Goal: Task Accomplishment & Management: Manage account settings

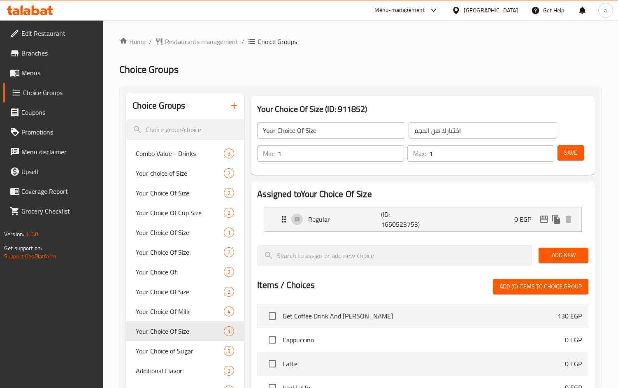
click at [42, 58] on span "Branches" at bounding box center [58, 53] width 75 height 10
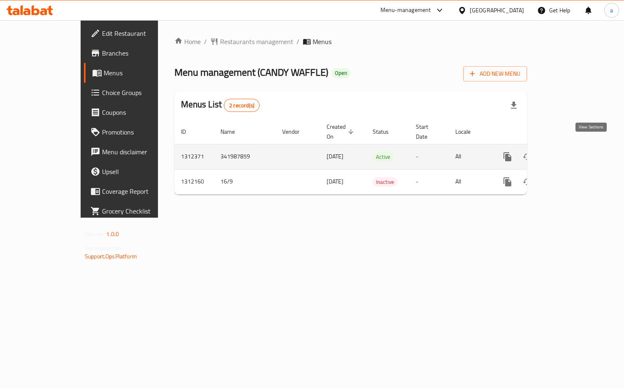
click at [570, 153] on icon "enhanced table" at bounding box center [566, 156] width 7 height 7
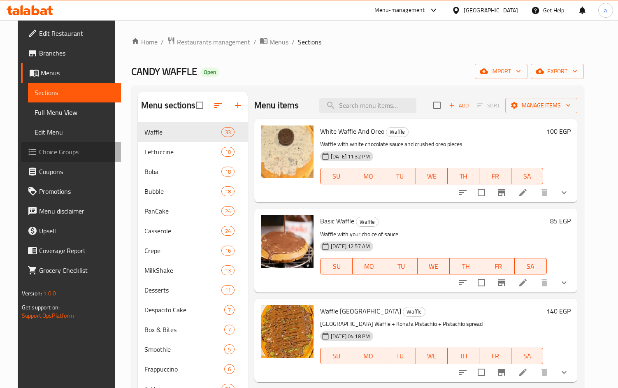
click at [42, 155] on span "Choice Groups" at bounding box center [76, 152] width 75 height 10
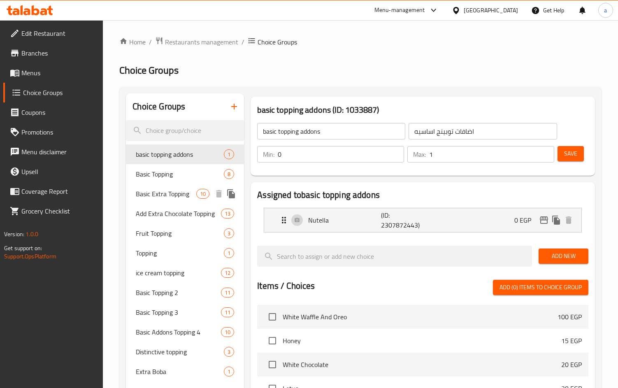
click at [166, 185] on div "Basic Extra Topping 10" at bounding box center [185, 194] width 118 height 20
type input "Basic Extra Topping"
type input "اكسترا توبينج أساسي"
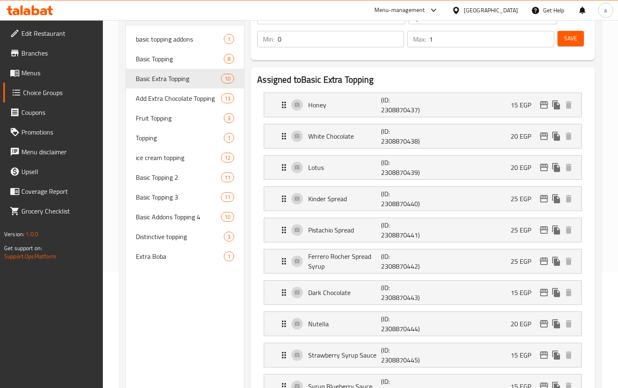
scroll to position [25, 0]
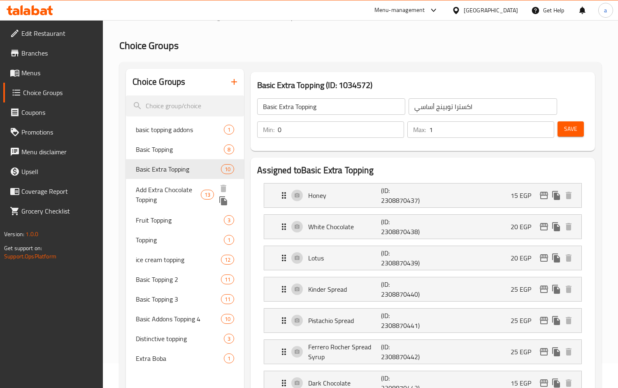
drag, startPoint x: 165, startPoint y: 194, endPoint x: 506, endPoint y: 87, distance: 356.8
click at [165, 194] on span "Add Extra Chocolate Topping" at bounding box center [168, 195] width 65 height 20
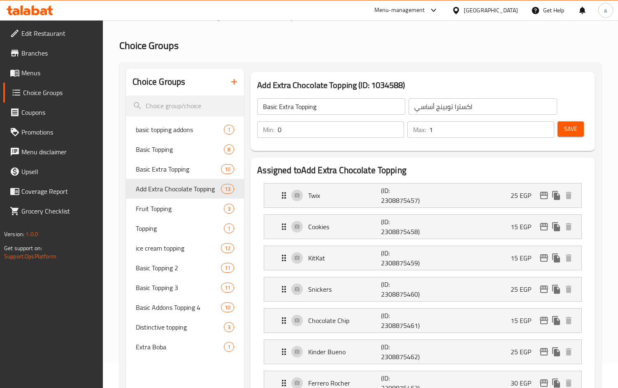
type input "Add Extra Chocolate Topping"
type input "أضافة إكسترا تشوكلات توبينج"
type input "13"
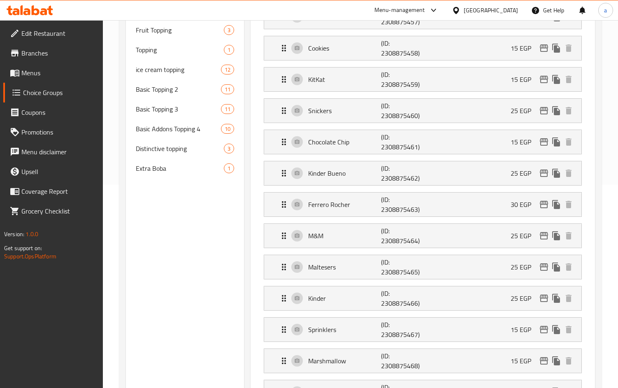
scroll to position [160, 0]
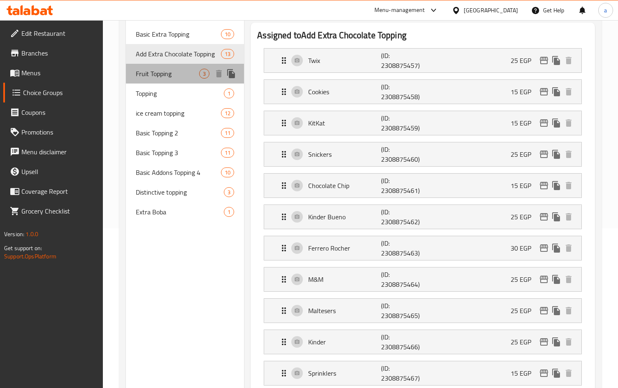
click at [161, 74] on span "Fruit Topping" at bounding box center [167, 74] width 63 height 10
type input "Fruit Topping"
type input "أضاف فاكهه"
type input "3"
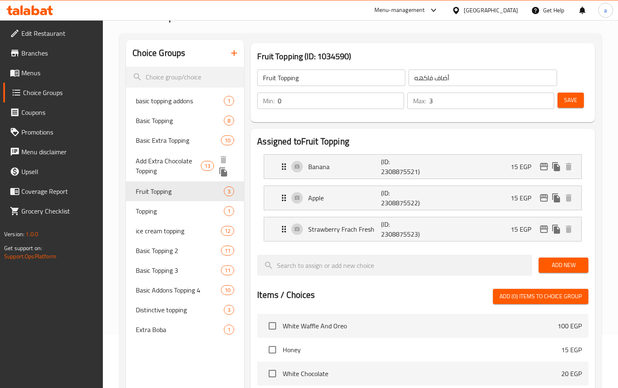
scroll to position [53, 0]
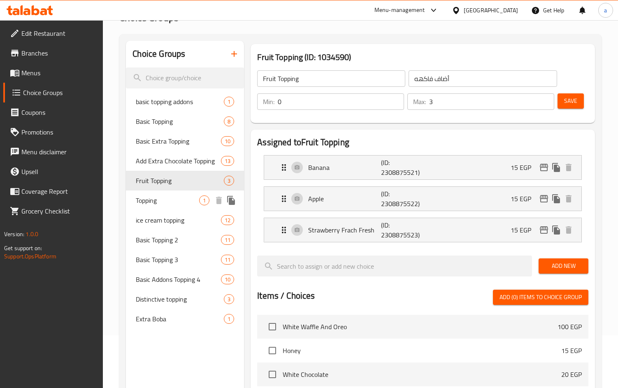
click at [156, 199] on span "Topping" at bounding box center [167, 200] width 63 height 10
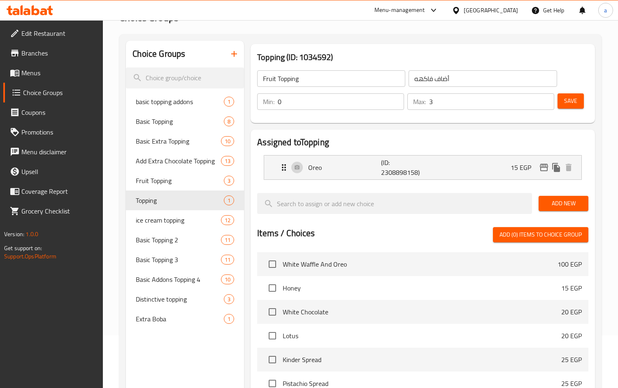
type input "Topping"
type input "توبينج"
type input "1"
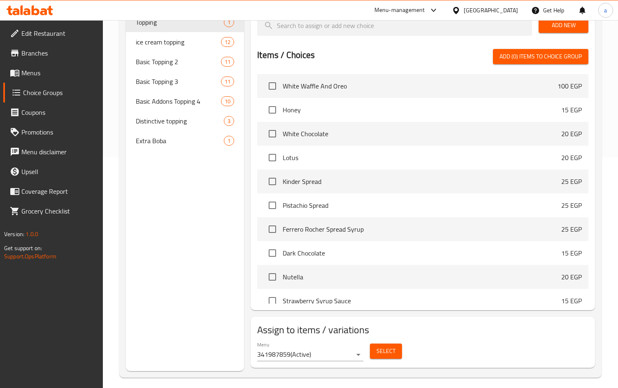
scroll to position [72, 0]
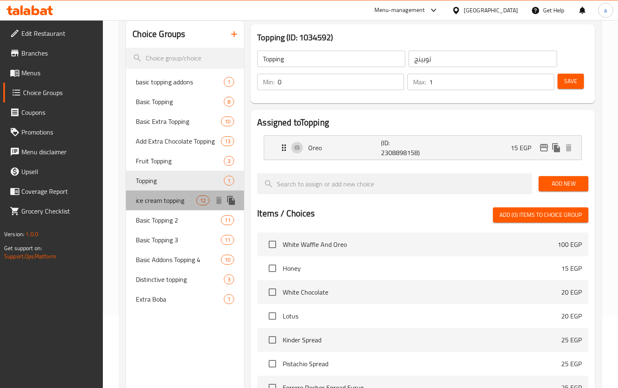
click at [157, 199] on span "ice cream topping" at bounding box center [166, 200] width 60 height 10
type input "ice cream topping"
type input "أضاف [PERSON_NAME]"
type input "10"
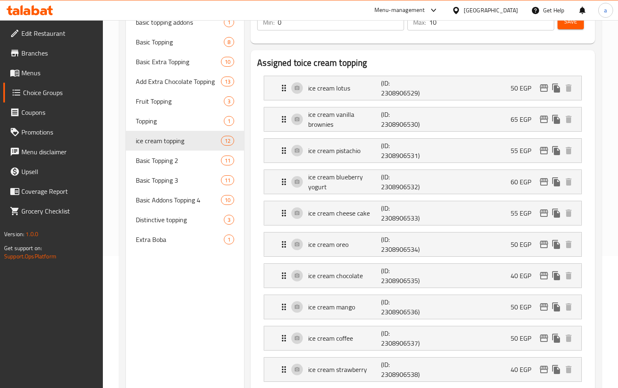
scroll to position [128, 0]
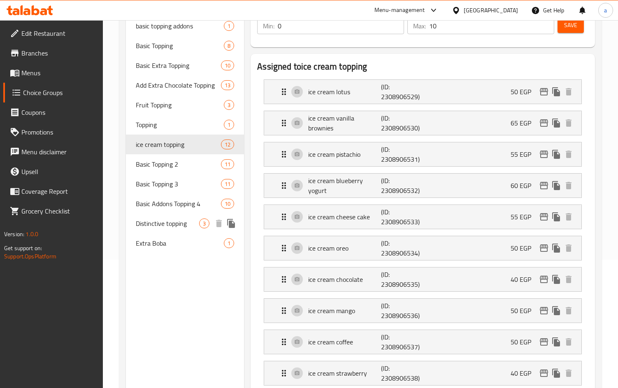
click at [152, 232] on div "Distinctive topping 3" at bounding box center [185, 223] width 118 height 20
type input "Distinctive topping"
type input "اضافات متميزة"
type input "3"
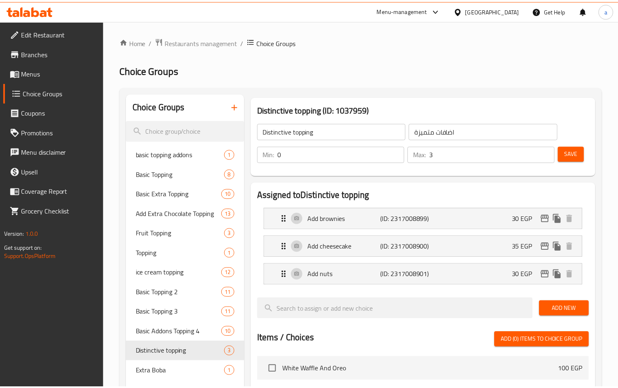
scroll to position [299, 0]
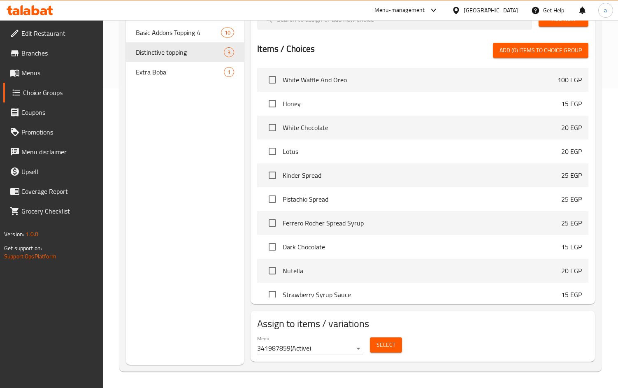
click at [34, 52] on span "Branches" at bounding box center [58, 53] width 75 height 10
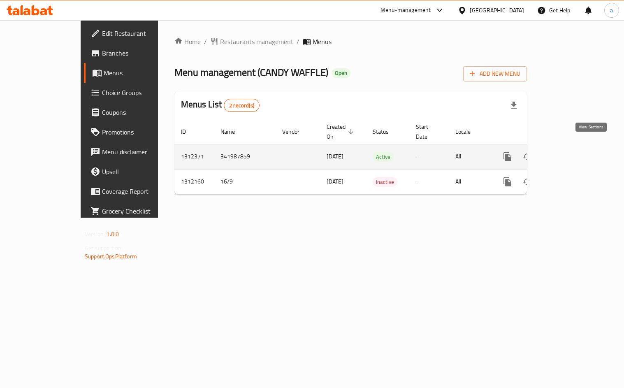
click at [571, 152] on icon "enhanced table" at bounding box center [567, 157] width 10 height 10
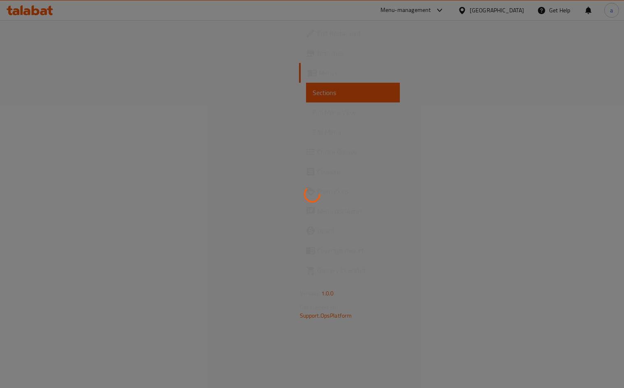
click at [317, 151] on span "Choice Groups" at bounding box center [355, 152] width 76 height 10
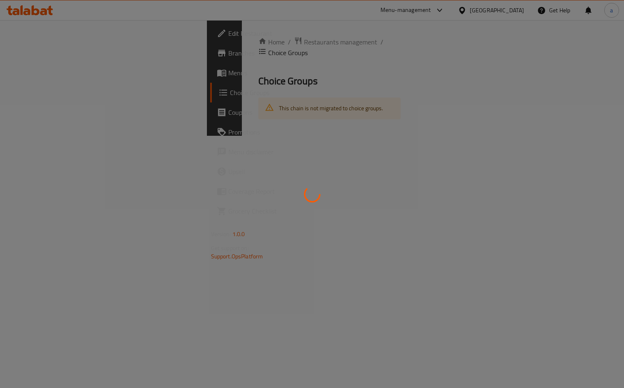
click at [36, 151] on div at bounding box center [312, 194] width 624 height 388
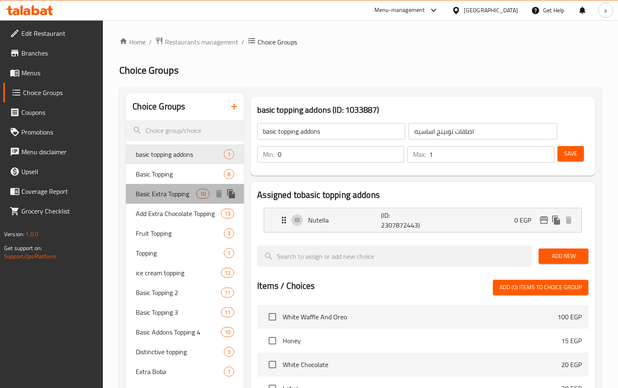
click at [160, 190] on span "Basic Extra Topping" at bounding box center [166, 194] width 60 height 10
type input "Basic Extra Topping"
type input "اكسترا توبينج أساسي"
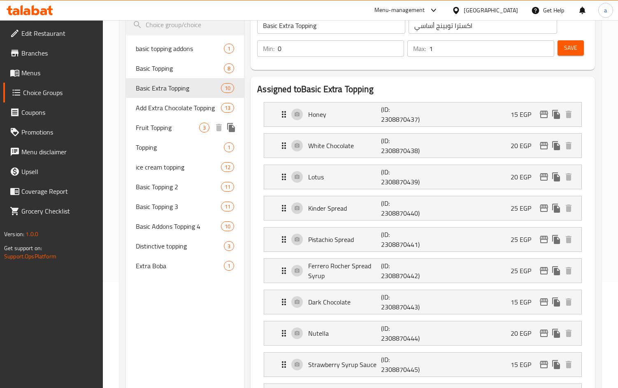
scroll to position [66, 0]
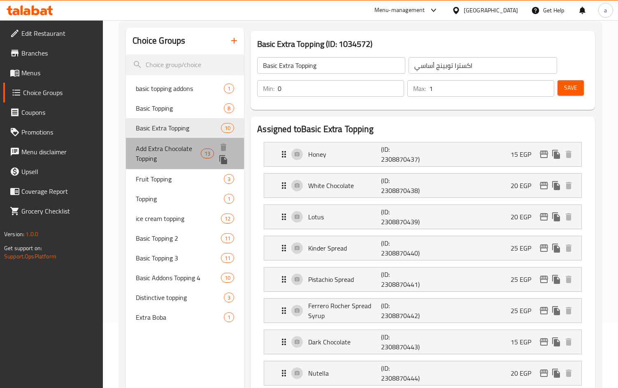
click at [157, 154] on span "Add Extra Chocolate Topping" at bounding box center [168, 153] width 65 height 20
type input "Add Extra Chocolate Topping"
type input "أضافة إكسترا تشوكلات توبينج"
type input "13"
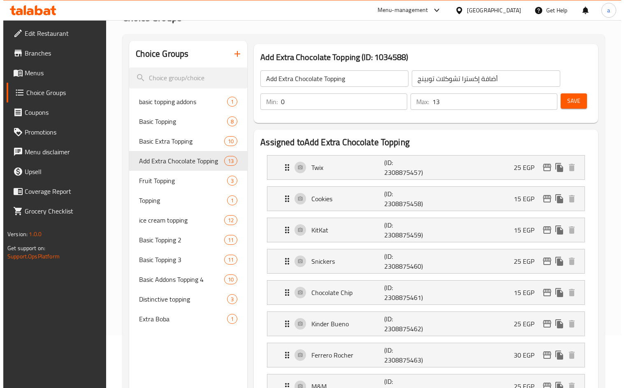
scroll to position [0, 0]
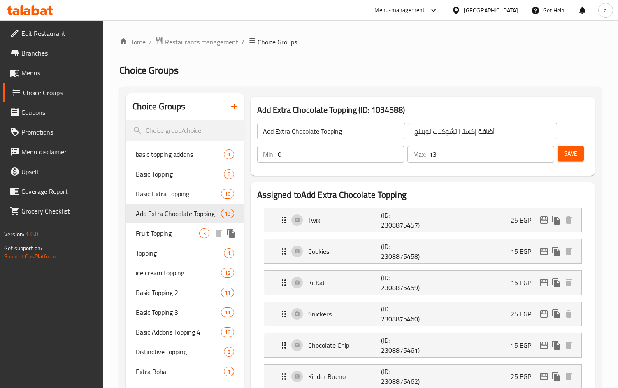
click at [153, 233] on span "Fruit Topping" at bounding box center [167, 233] width 63 height 10
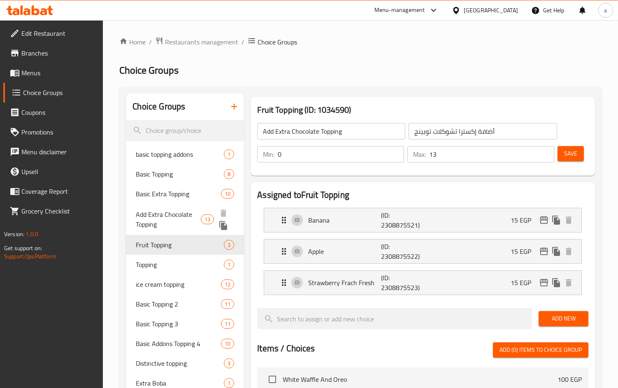
type input "Fruit Topping"
type input "أضاف فاكهه"
type input "3"
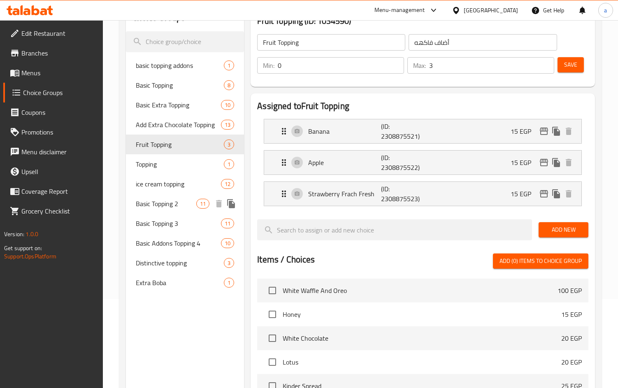
scroll to position [94, 0]
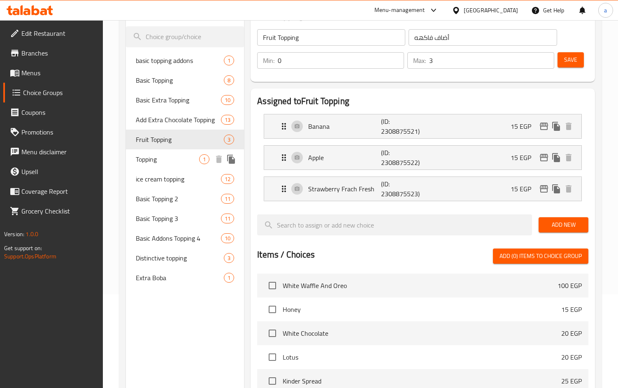
drag, startPoint x: 140, startPoint y: 162, endPoint x: 344, endPoint y: 72, distance: 222.4
click at [140, 162] on span "Topping" at bounding box center [167, 159] width 63 height 10
type input "Topping"
type input "توبينج"
type input "1"
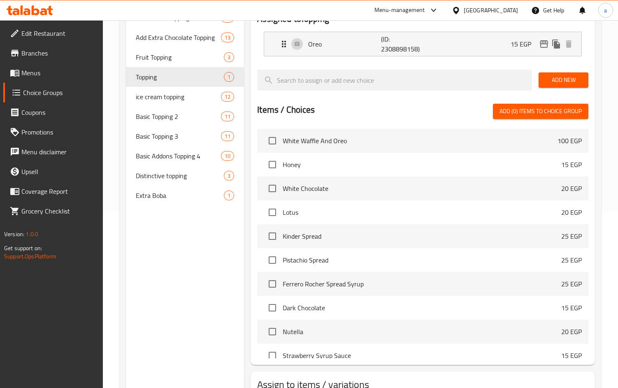
scroll to position [113, 0]
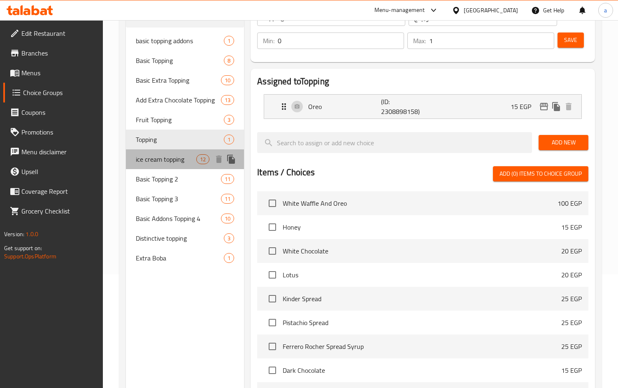
click at [168, 162] on span "ice cream topping" at bounding box center [166, 159] width 60 height 10
type input "ice cream topping"
type input "أضاف [PERSON_NAME]"
type input "10"
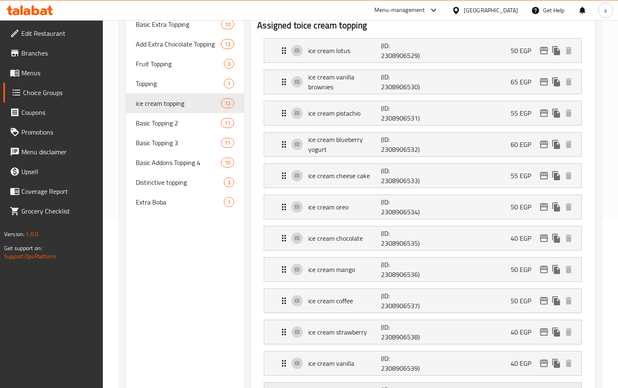
scroll to position [87, 0]
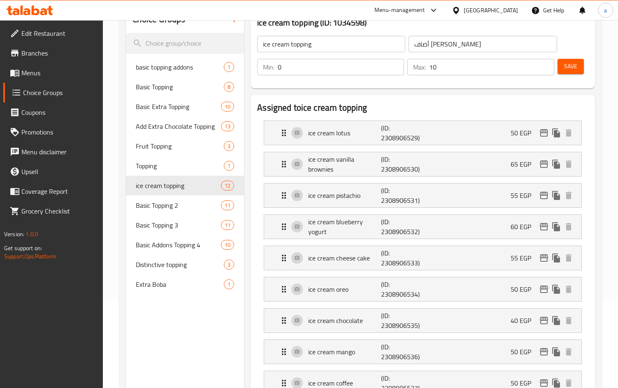
click at [55, 53] on span "Branches" at bounding box center [58, 53] width 75 height 10
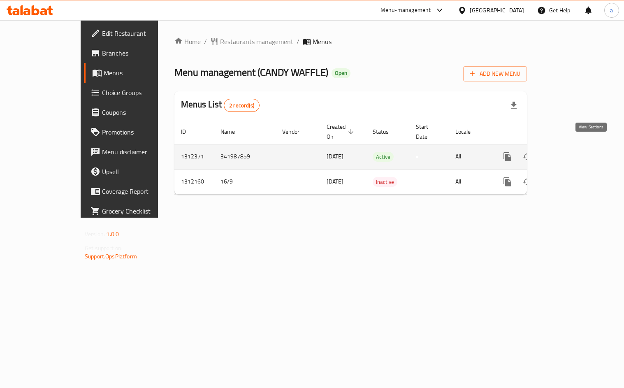
click at [571, 152] on icon "enhanced table" at bounding box center [567, 157] width 10 height 10
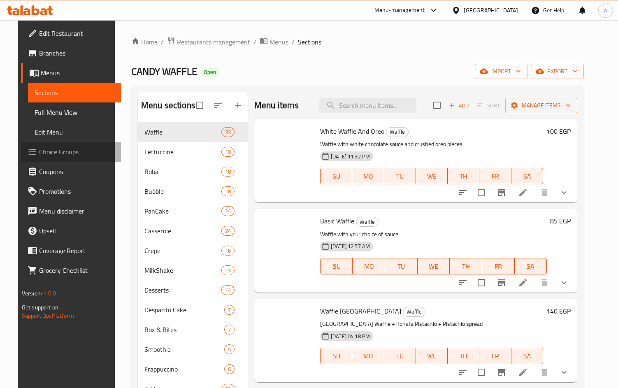
click at [39, 155] on span "Choice Groups" at bounding box center [76, 152] width 75 height 10
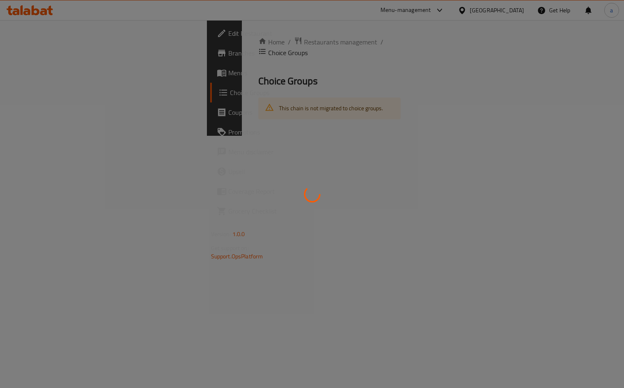
click at [37, 155] on div at bounding box center [312, 194] width 624 height 388
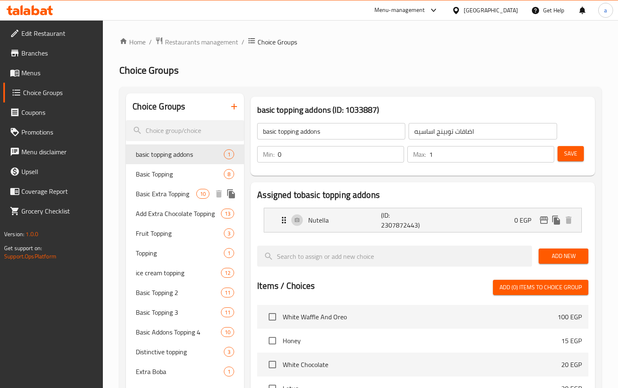
click at [158, 190] on span "Basic Extra Topping" at bounding box center [166, 194] width 60 height 10
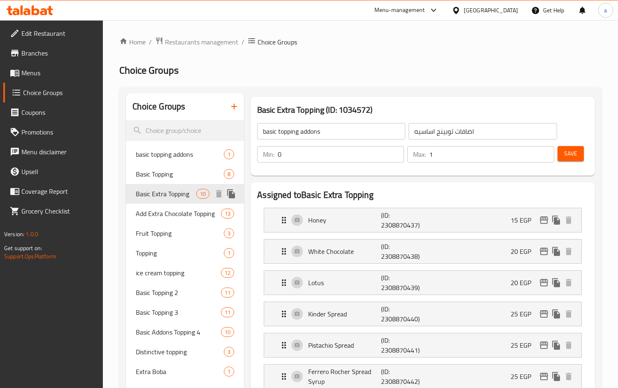
type input "Basic Extra Topping"
type input "اكسترا توبينج أساسي"
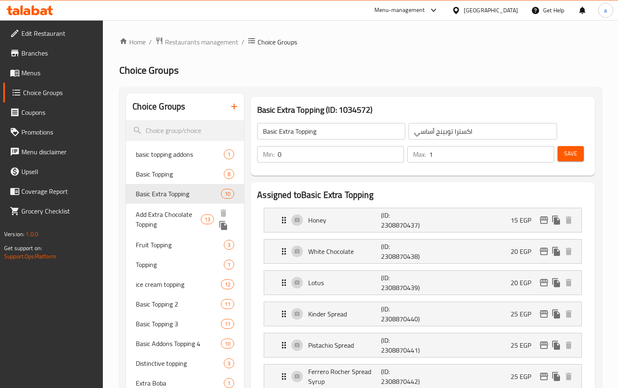
click at [163, 218] on span "Add Extra Chocolate Topping" at bounding box center [168, 219] width 65 height 20
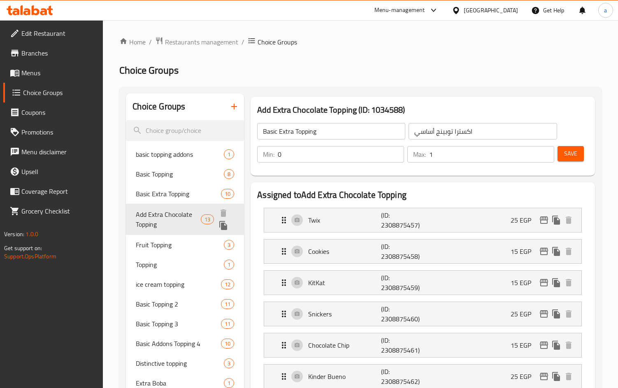
type input "Add Extra Chocolate Topping"
type input "أضافة إكسترا تشوكلات توبينج"
type input "13"
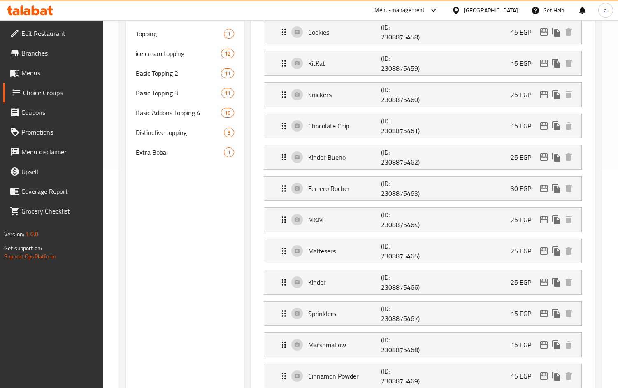
scroll to position [160, 0]
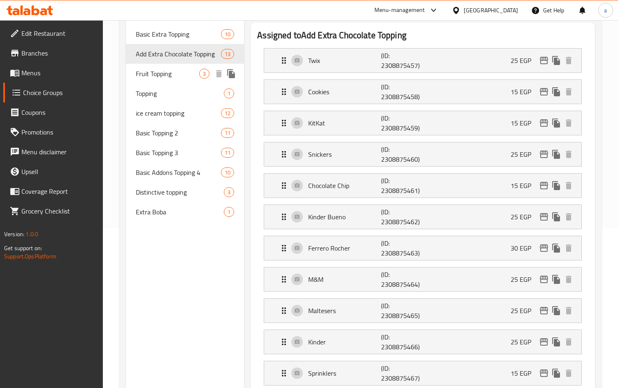
click at [146, 79] on span "Fruit Topping" at bounding box center [167, 74] width 63 height 10
type input "Fruit Topping"
type input "أضاف فاكهه"
type input "3"
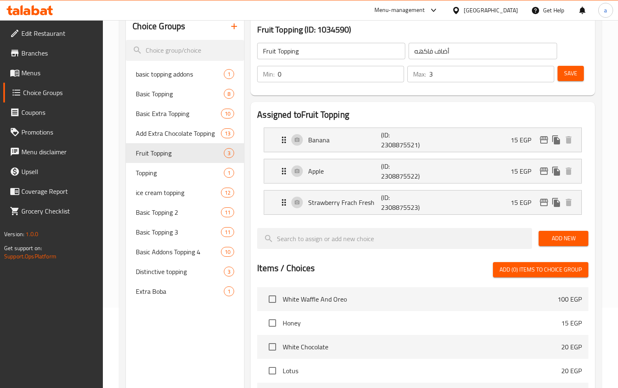
scroll to position [12, 0]
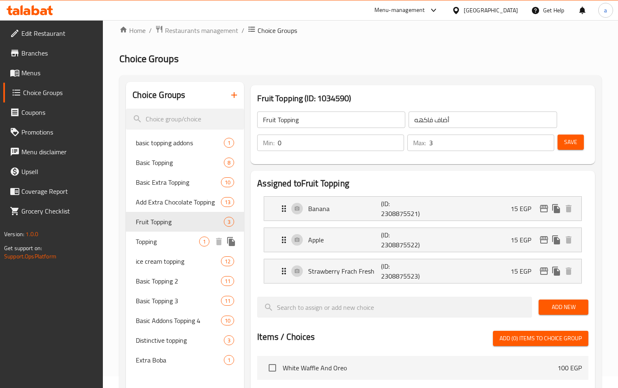
drag, startPoint x: 146, startPoint y: 242, endPoint x: 233, endPoint y: 213, distance: 91.8
click at [146, 242] on span "Topping" at bounding box center [167, 241] width 63 height 10
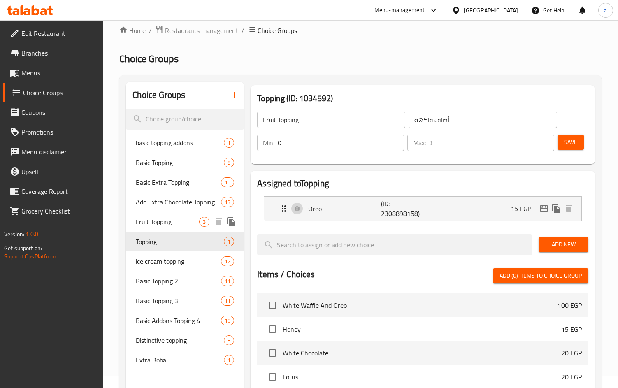
type input "Topping"
type input "توبينج"
type input "1"
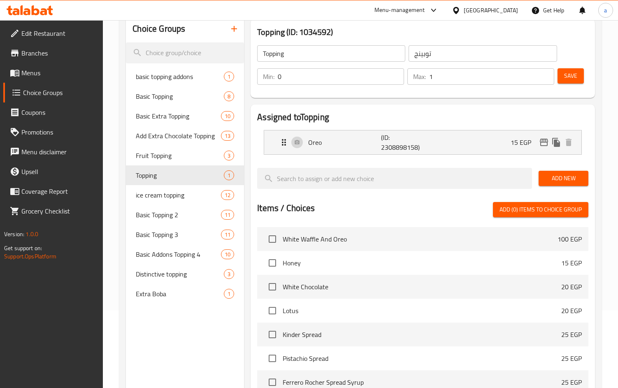
scroll to position [31, 0]
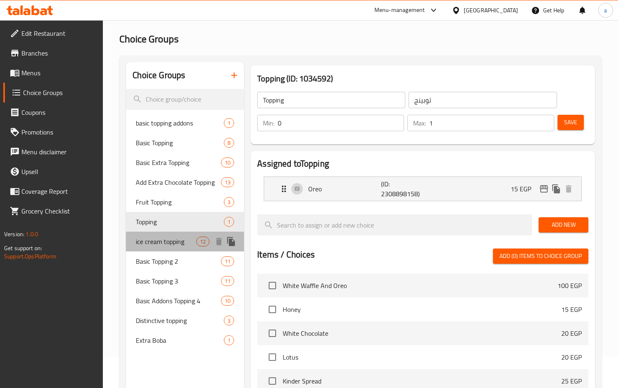
click at [157, 243] on span "ice cream topping" at bounding box center [166, 241] width 60 height 10
type input "ice cream topping"
type input "أضاف [PERSON_NAME]"
type input "10"
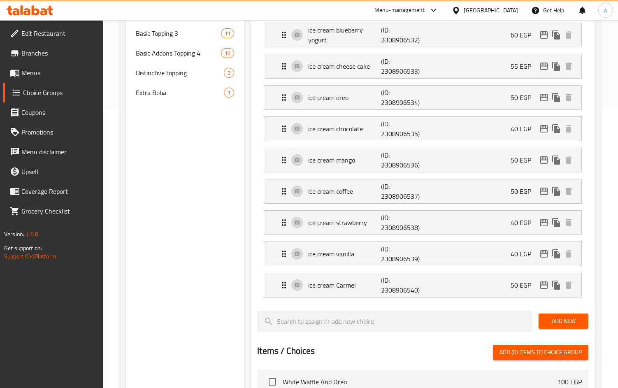
scroll to position [128, 0]
